Goal: Task Accomplishment & Management: Manage account settings

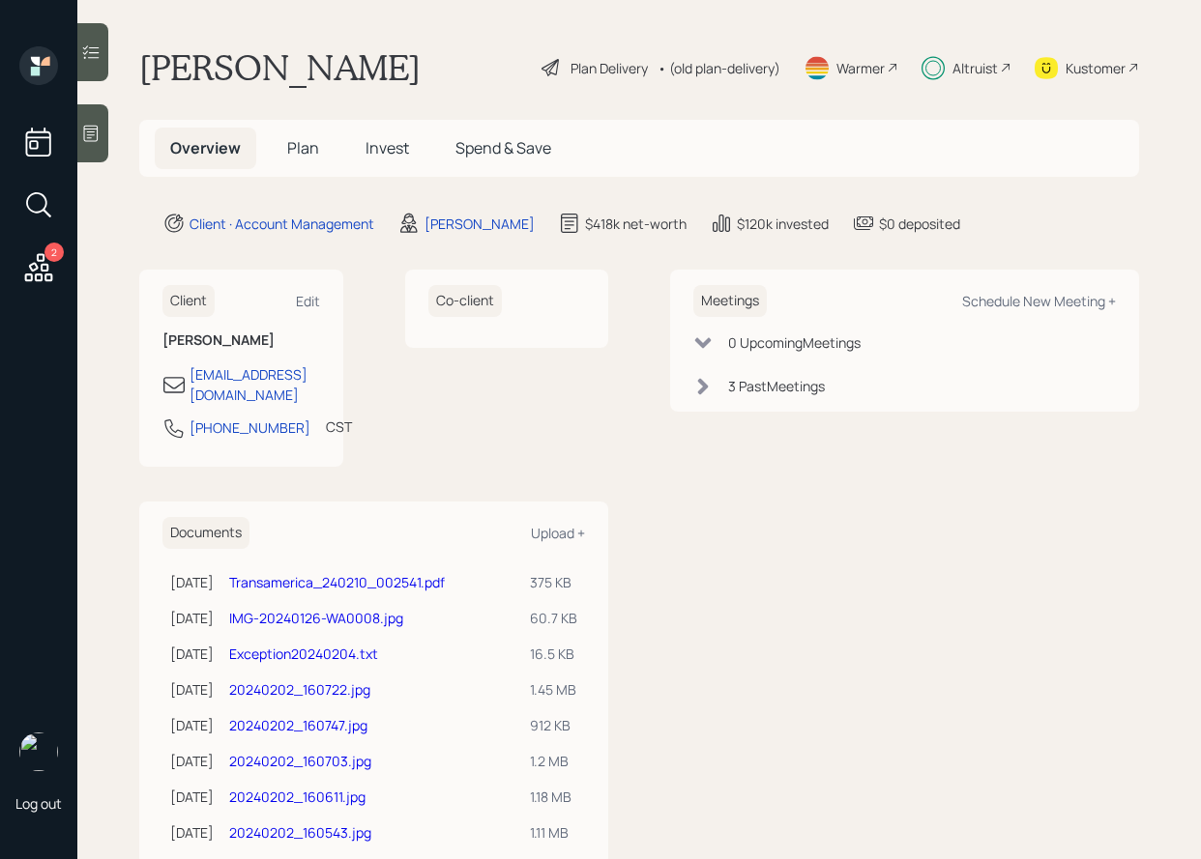
click at [374, 146] on span "Invest" at bounding box center [386, 147] width 43 height 21
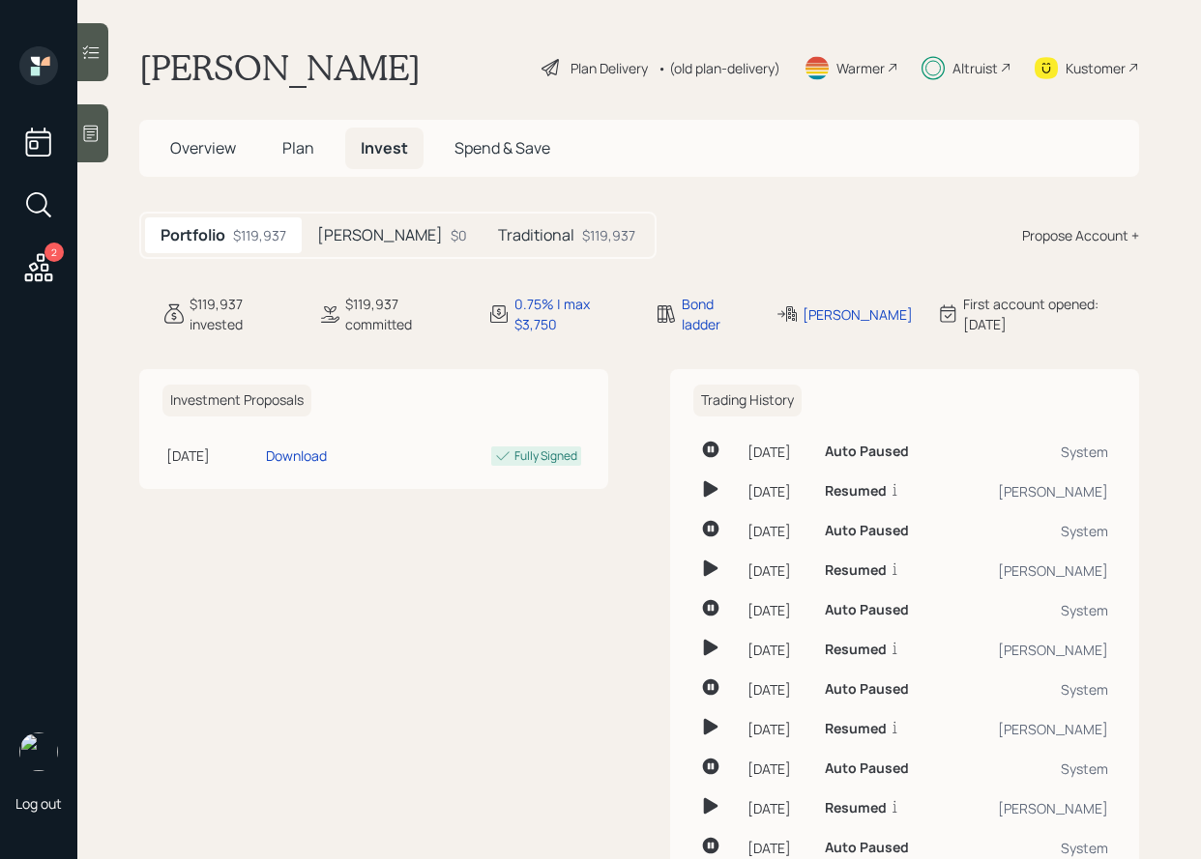
click at [93, 48] on icon at bounding box center [90, 52] width 19 height 19
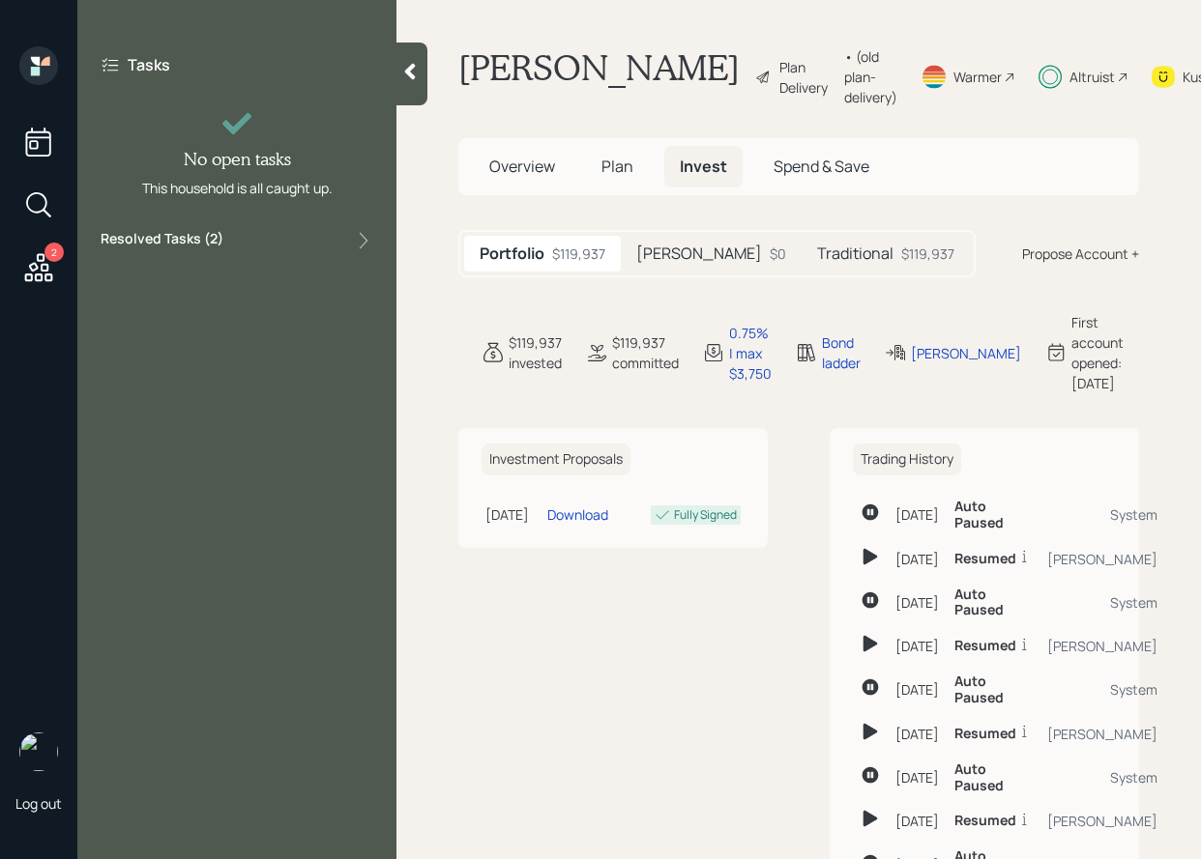
click at [229, 234] on div "Resolved Tasks ( 2 )" at bounding box center [237, 240] width 273 height 23
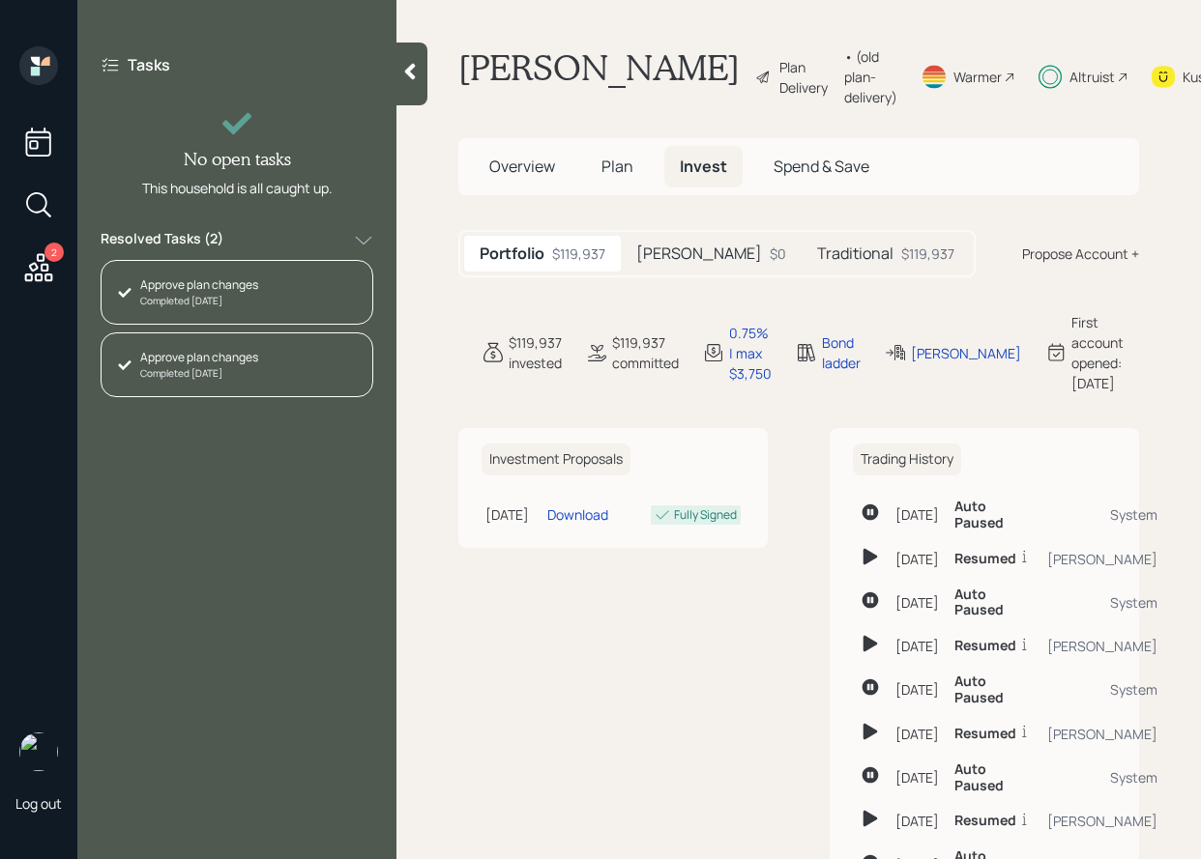
click at [413, 223] on main "[PERSON_NAME] Plan Delivery • (old plan-delivery) Warmer Altruist Kustomer Over…" at bounding box center [798, 429] width 804 height 859
click at [405, 89] on div at bounding box center [411, 74] width 31 height 63
